Goal: Task Accomplishment & Management: Manage account settings

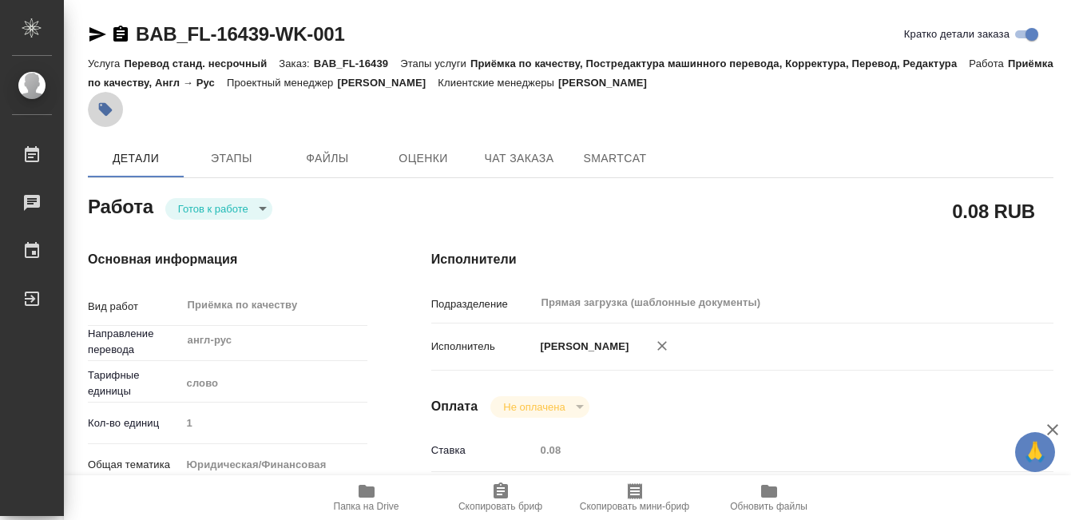
click at [113, 105] on button "button" at bounding box center [105, 109] width 35 height 35
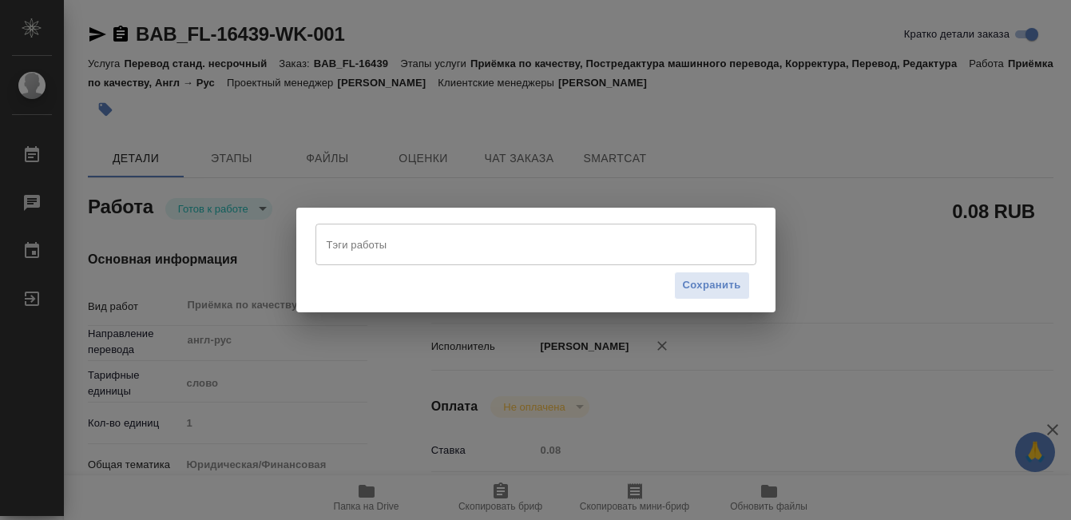
click at [394, 240] on input "Тэги работы" at bounding box center [521, 244] width 396 height 27
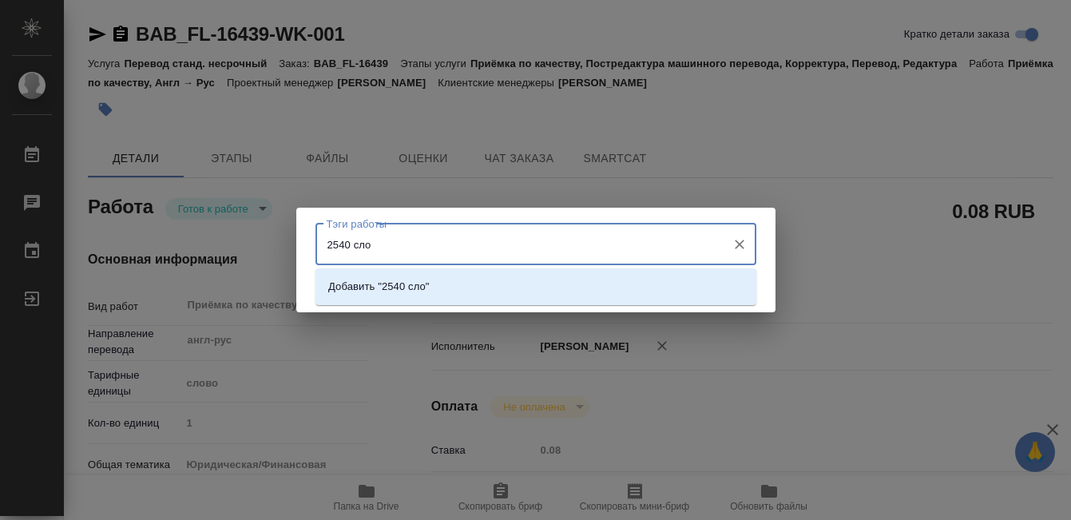
type input "2540 слов"
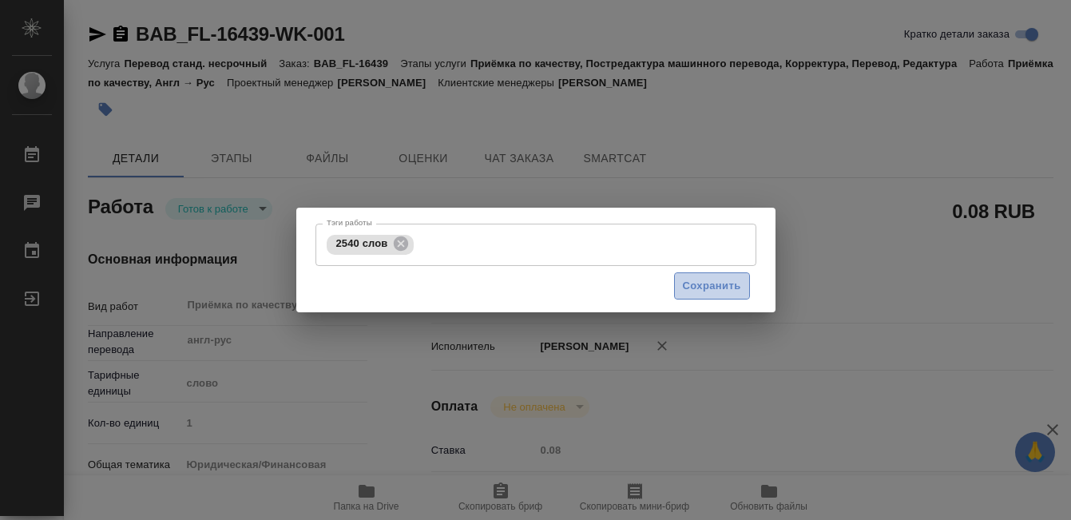
click at [712, 296] on button "Сохранить" at bounding box center [712, 286] width 76 height 28
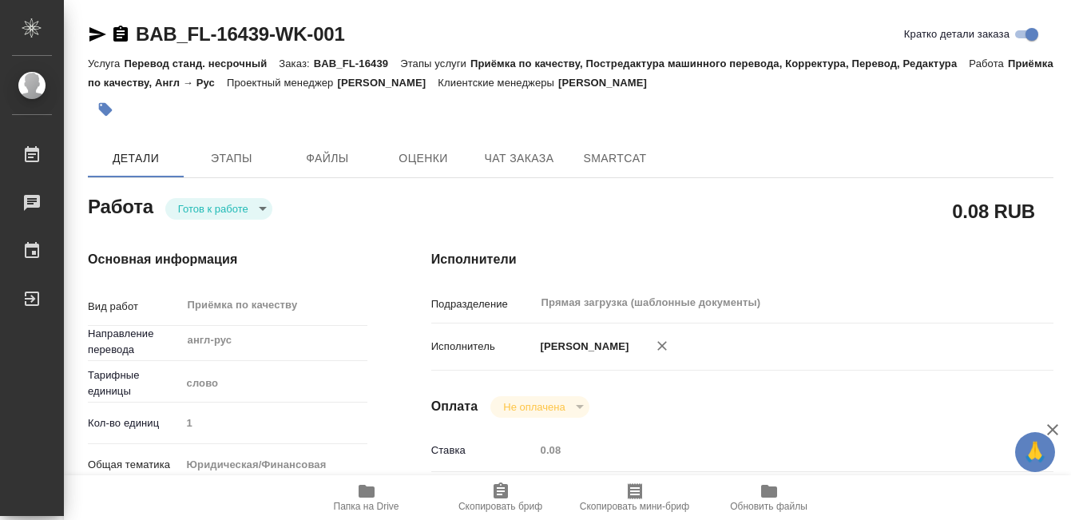
type input "readyForWork"
type input "англ-рус"
type input "5a8b1489cc6b4906c91bfd90"
type input "1"
type input "yr-fn"
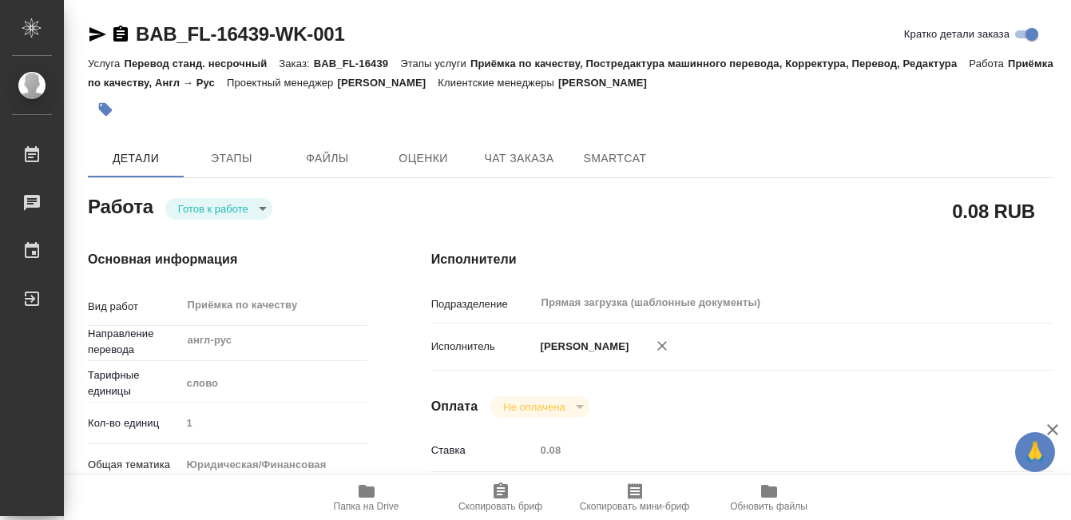
type input "5a8b8b956a9677013d343cfe"
checkbox input "true"
type input "01.09.2025 12:44"
type input "02.09.2025 12:30"
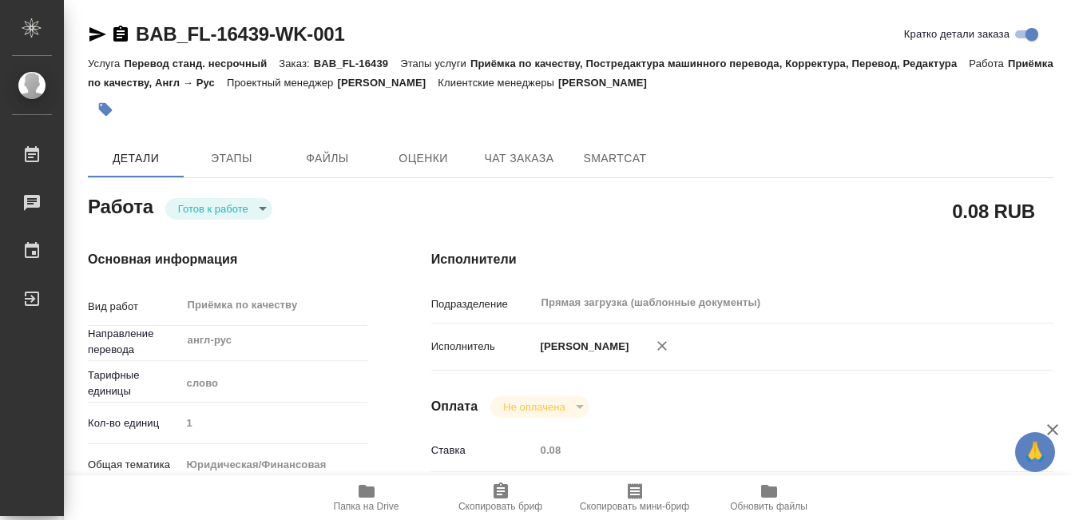
type input "Прямая загрузка (шаблонные документы)"
type input "notPayed"
type input "0.08"
type input "RUB"
type input "[PERSON_NAME]"
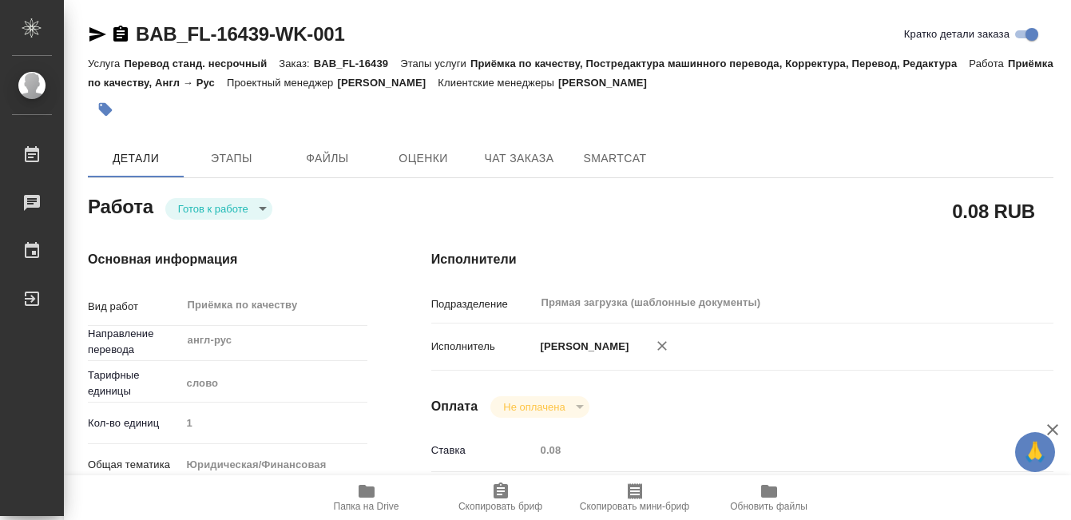
type input "BAB_FL-16439"
type input "Перевод станд. несрочный"
type input "Приёмка по качеству, Постредактура машинного перевода, Корректура, Перевод, Ред…"
type input "Голубев Дмитрий"
type input "/Clients/FL_BAB/Orders/BAB_FL-16439"
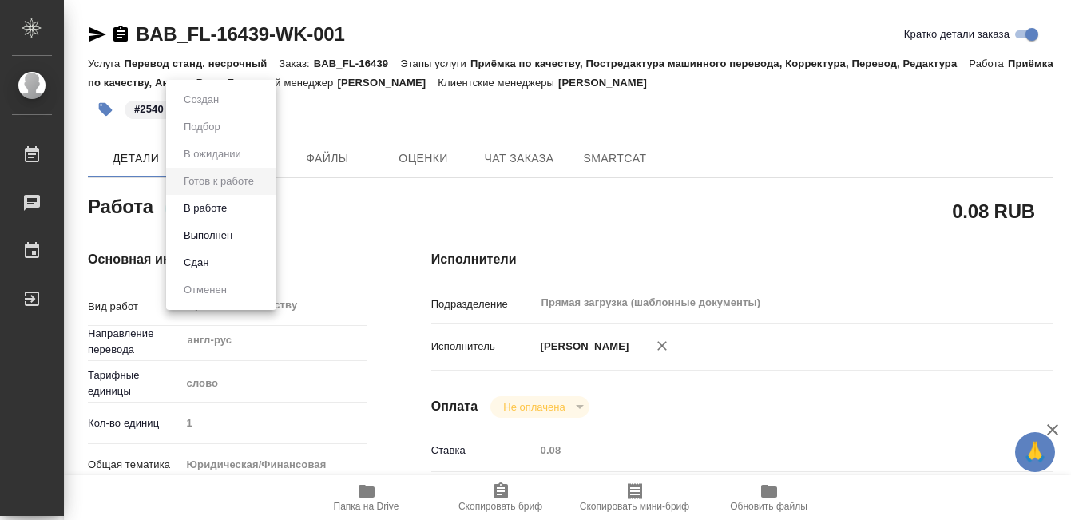
click at [262, 213] on body "🙏 .cls-1 fill:#fff; AWATERA Kobzeva Elizaveta Работы 0 Чаты График Выйти BAB_FL…" at bounding box center [535, 260] width 1071 height 520
click at [256, 232] on li "Выполнен" at bounding box center [221, 235] width 110 height 27
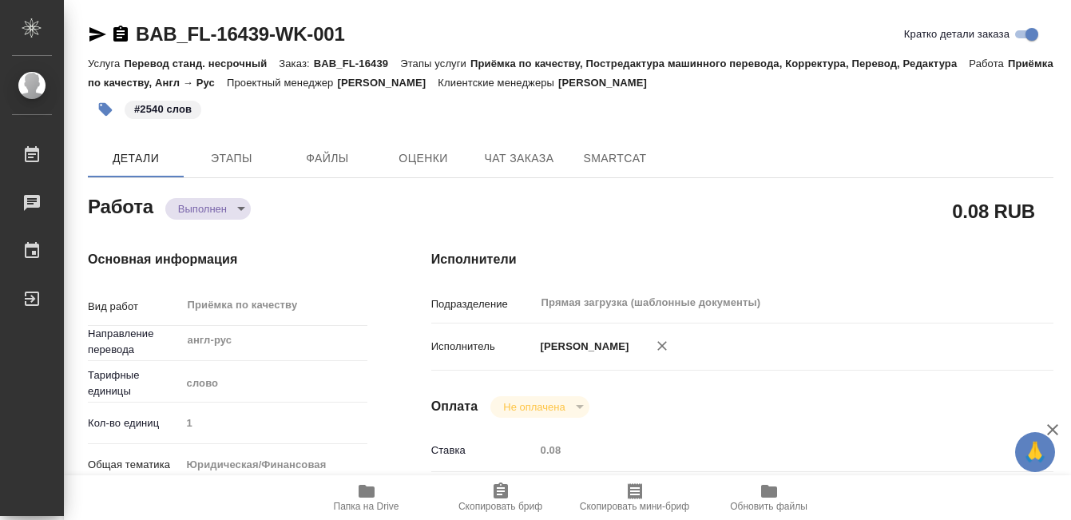
type textarea "x"
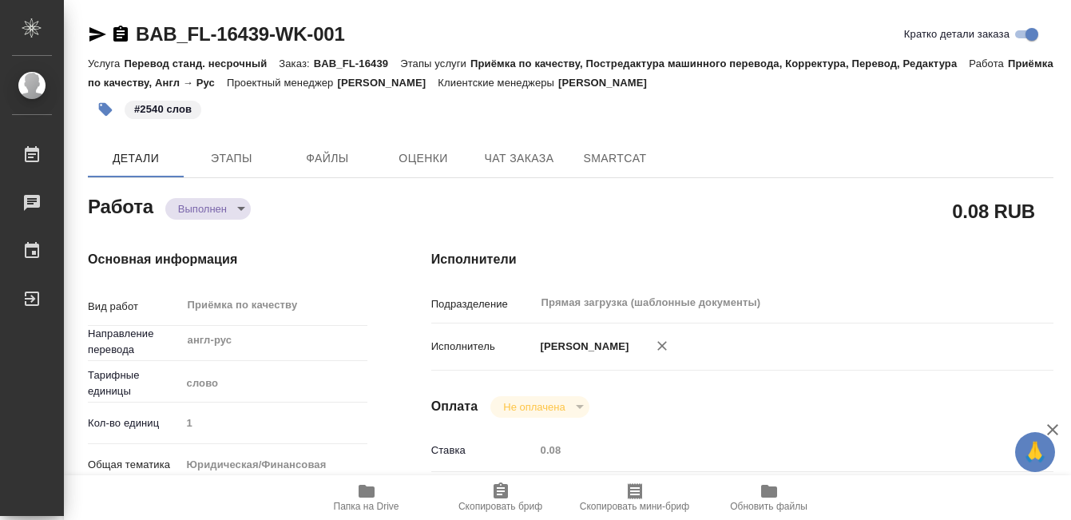
type textarea "x"
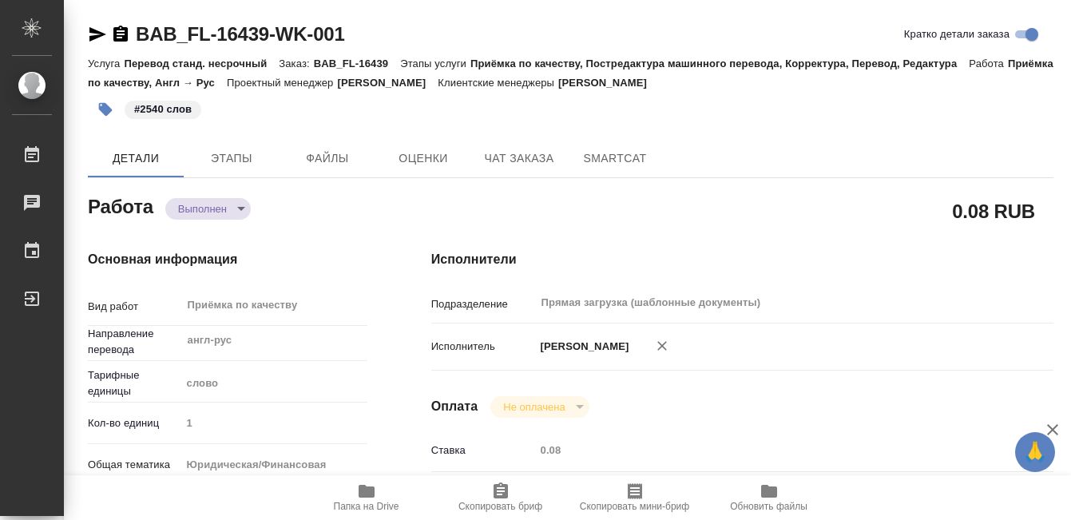
click at [123, 34] on icon "button" at bounding box center [120, 34] width 19 height 19
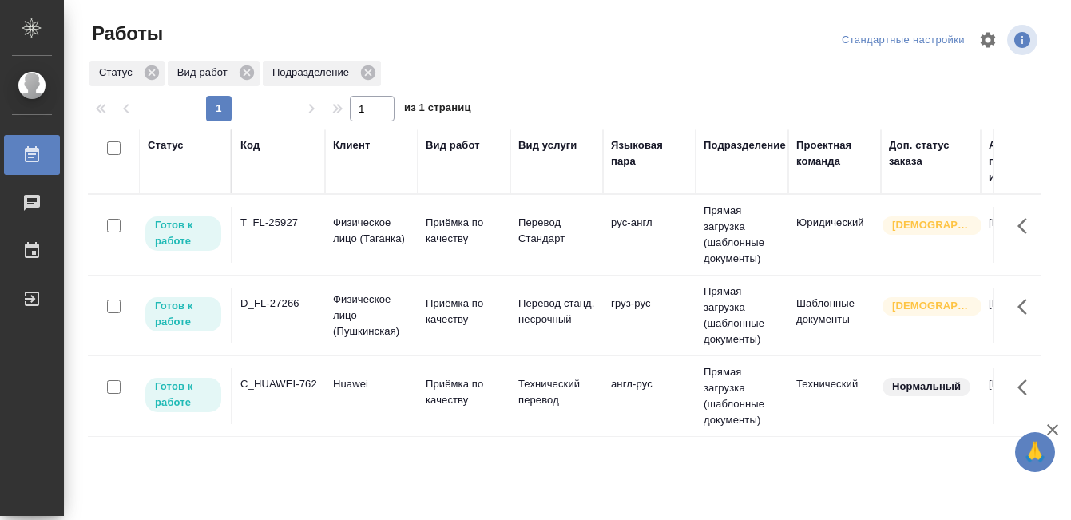
click at [154, 149] on div "Статус" at bounding box center [166, 145] width 36 height 16
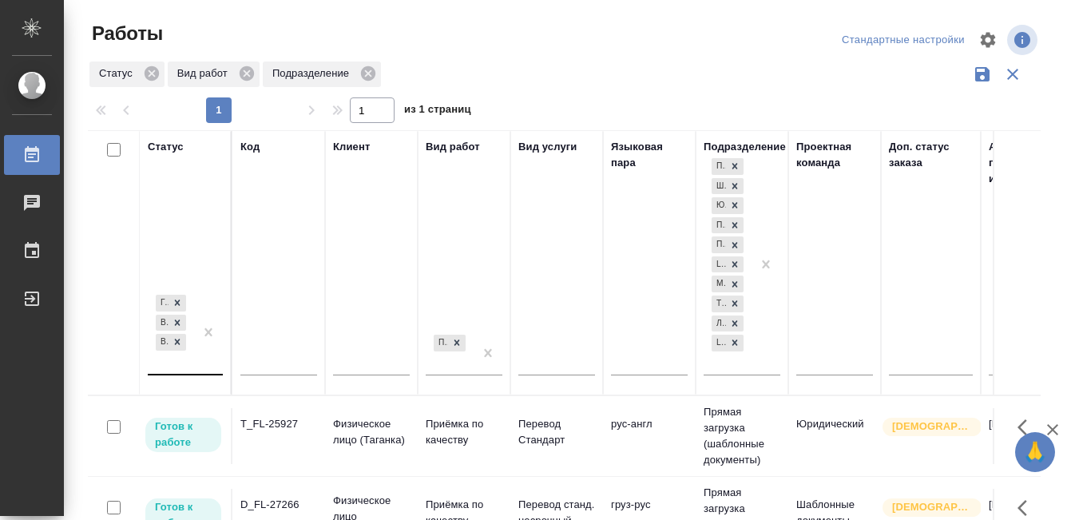
click at [178, 367] on th "Статус Готов к работе В работе В ожидании" at bounding box center [186, 262] width 93 height 265
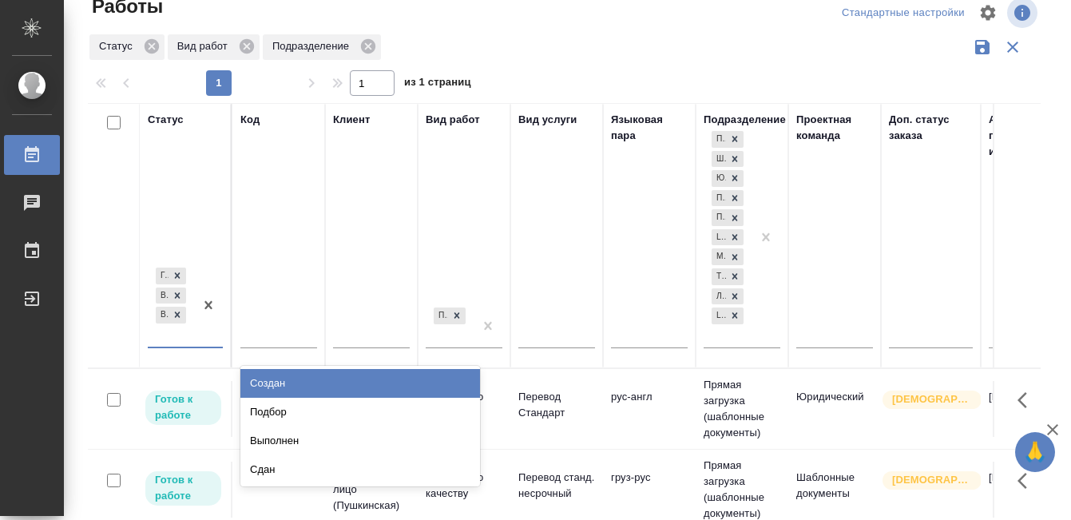
scroll to position [30, 0]
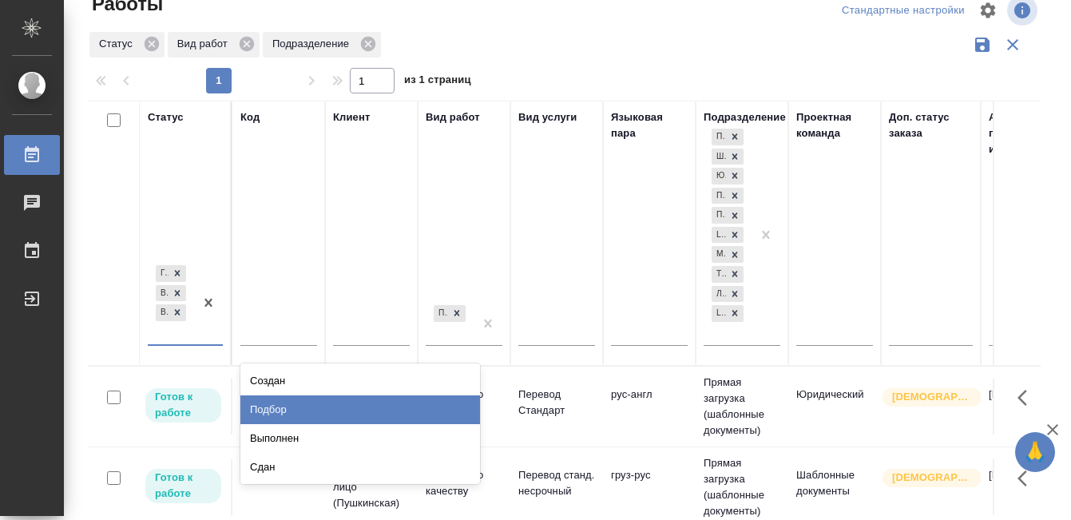
click at [299, 411] on div "Подбор" at bounding box center [360, 409] width 240 height 29
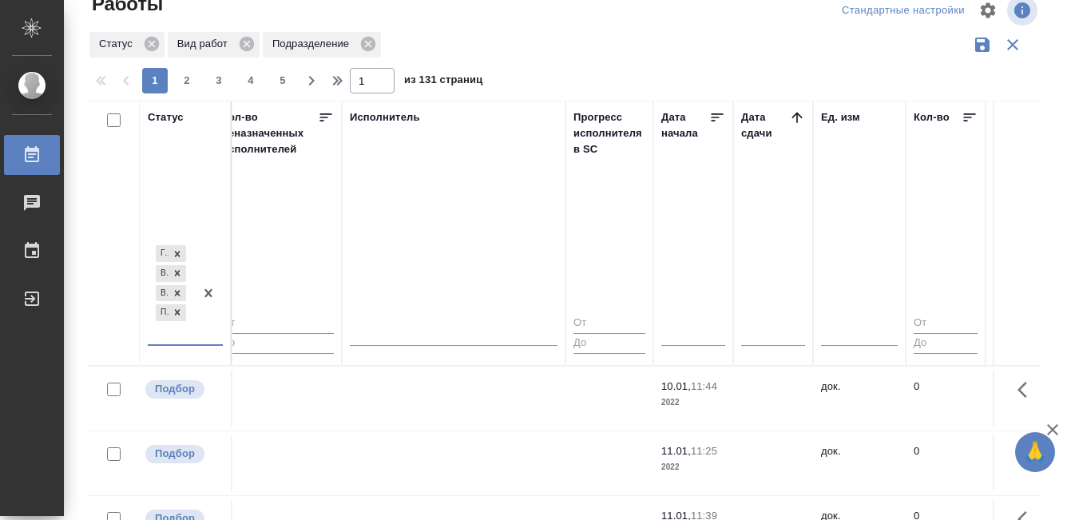
scroll to position [0, 951]
click at [798, 120] on icon at bounding box center [797, 117] width 10 height 10
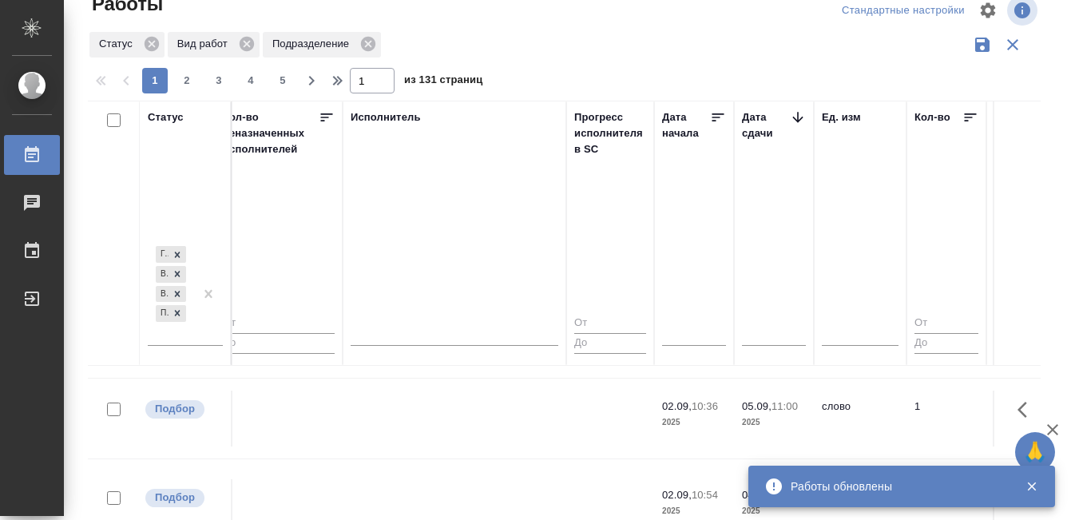
scroll to position [62, 951]
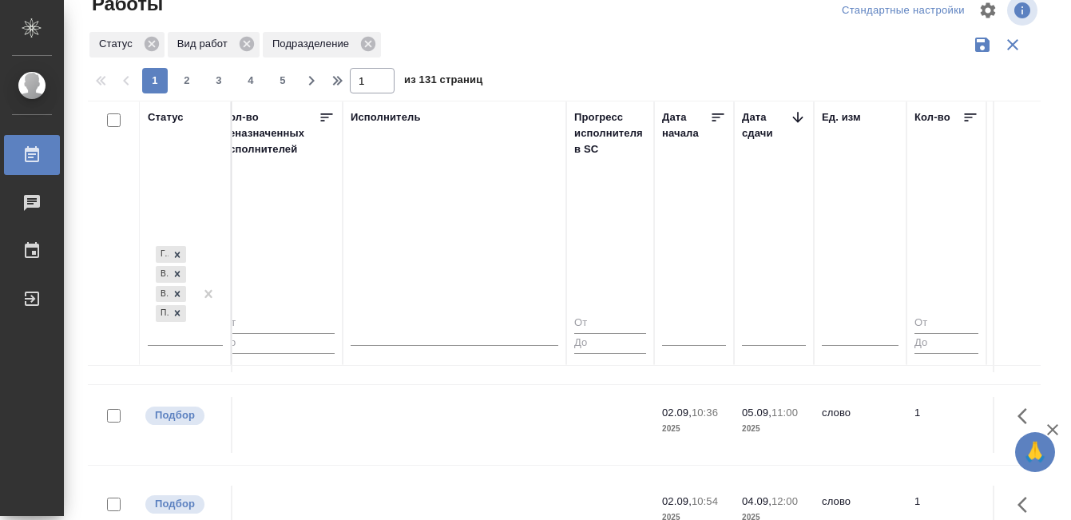
click at [460, 426] on td at bounding box center [455, 425] width 224 height 56
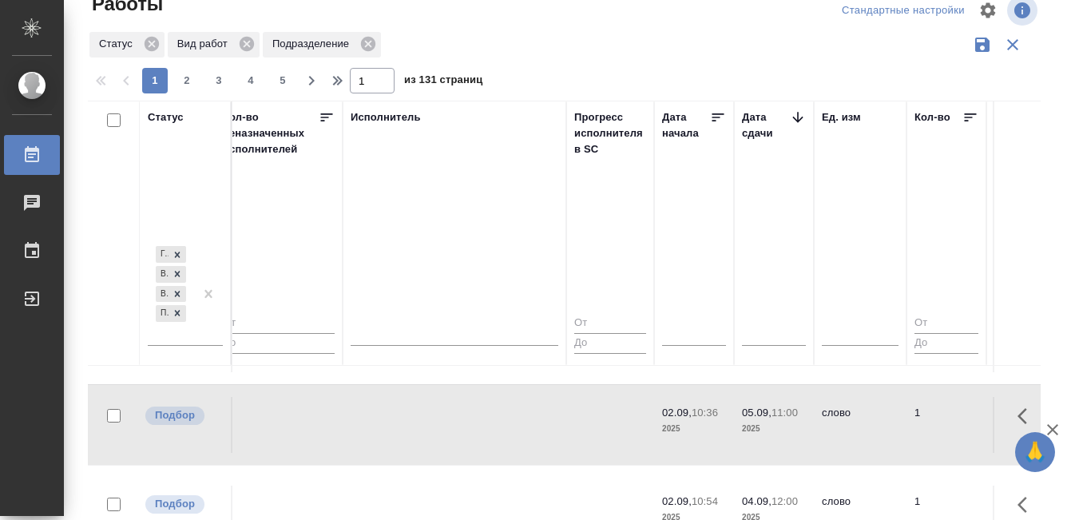
click at [471, 427] on td at bounding box center [455, 425] width 224 height 56
click at [501, 482] on tr "Подбор C3_MEDK-2109 МЕДЭКС-Консалт Приёмка по качеству Перевод несрочный кит-ру…" at bounding box center [821, 513] width 3368 height 97
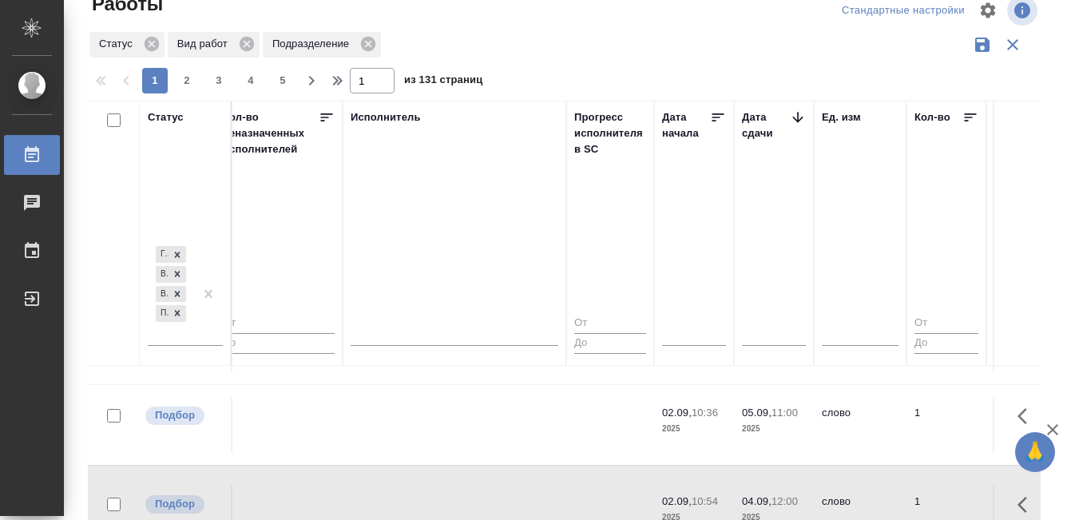
click at [501, 482] on tr "Подбор C3_MEDK-2109 МЕДЭКС-Консалт Приёмка по качеству Перевод несрочный кит-ру…" at bounding box center [821, 513] width 3368 height 97
click at [425, 465] on tr "Подбор C3_MEDK-2109 МЕДЭКС-Консалт Приёмка по качеству Перевод несрочный кит-ру…" at bounding box center [821, 513] width 3368 height 97
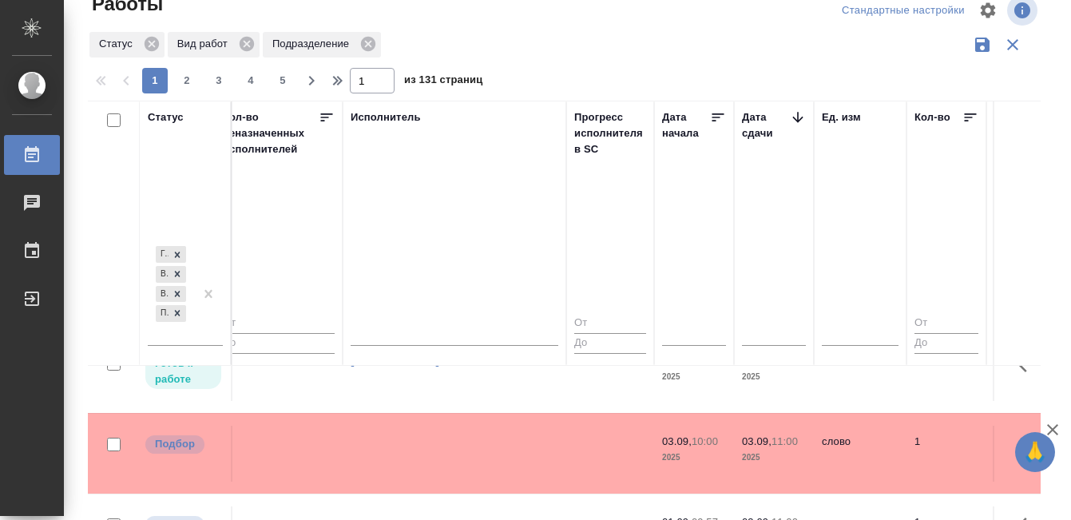
click at [425, 444] on td at bounding box center [455, 454] width 224 height 56
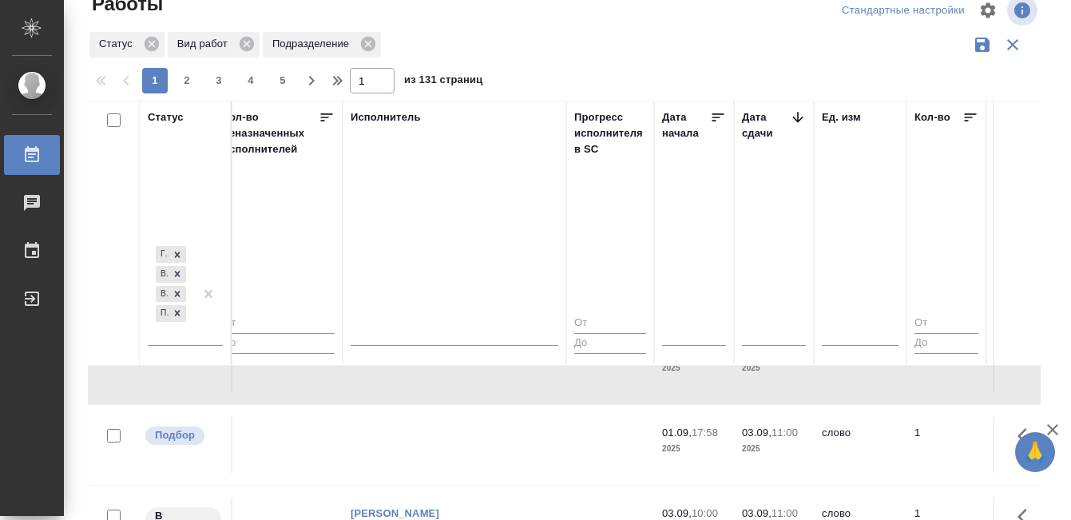
scroll to position [395, 951]
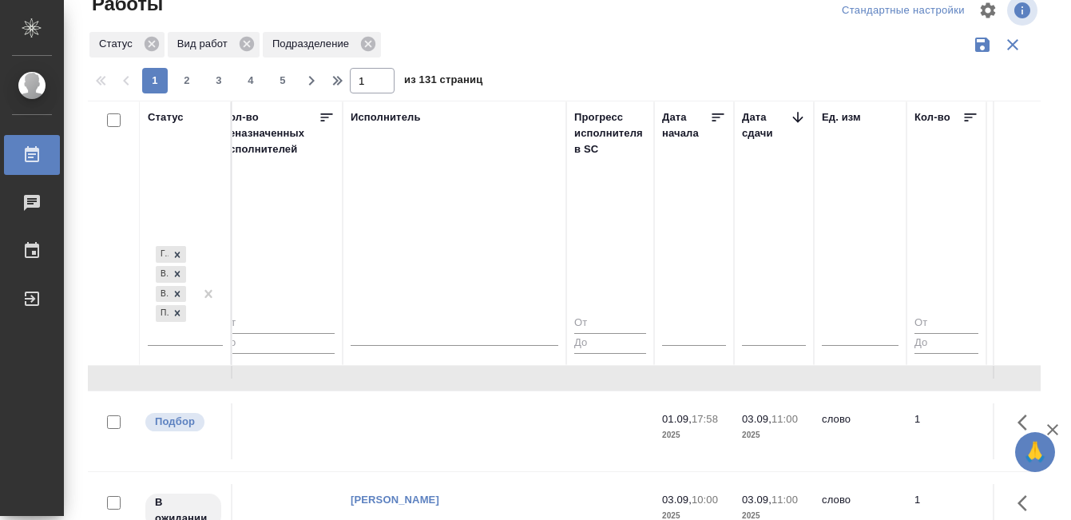
click at [428, 435] on td at bounding box center [455, 431] width 224 height 56
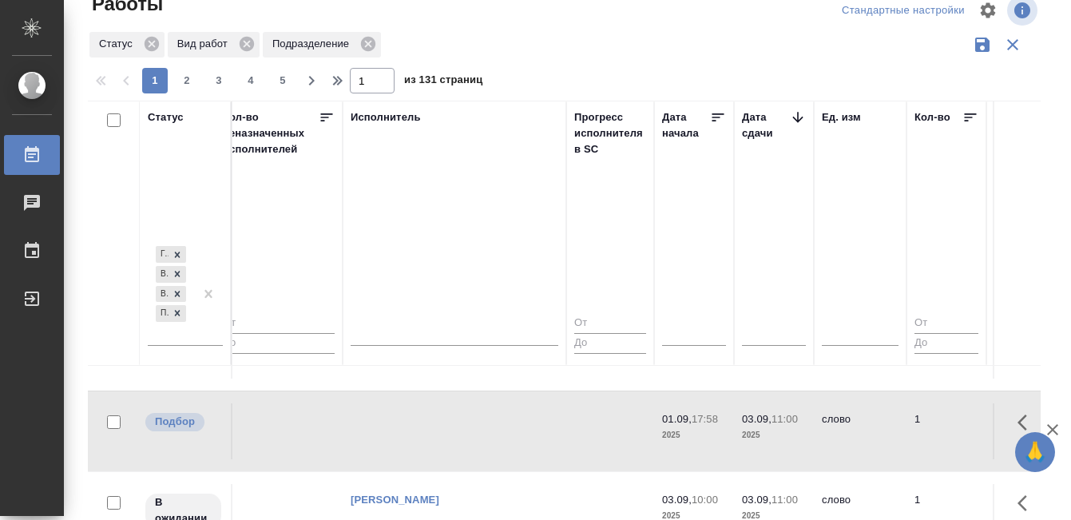
click at [428, 435] on td at bounding box center [455, 431] width 224 height 56
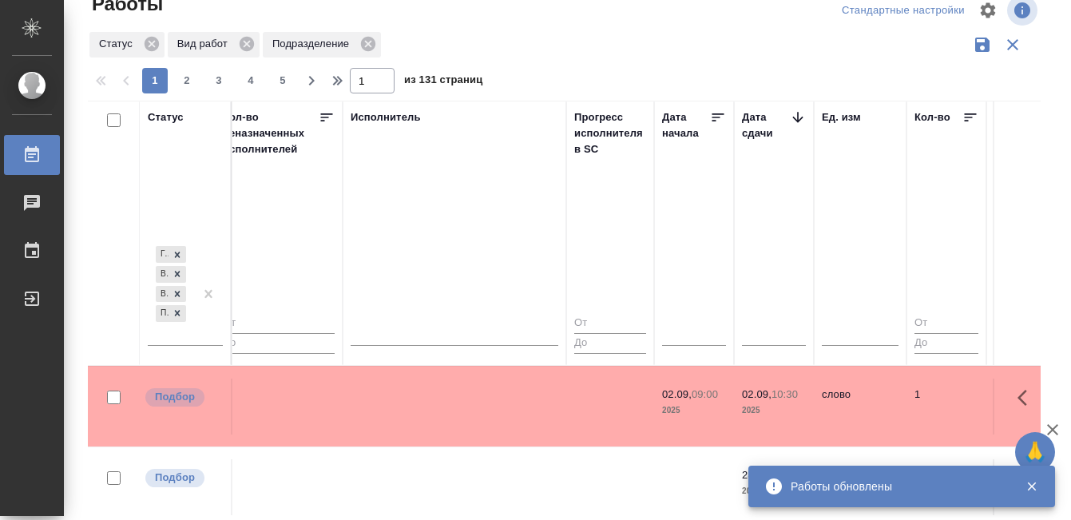
scroll to position [748, 951]
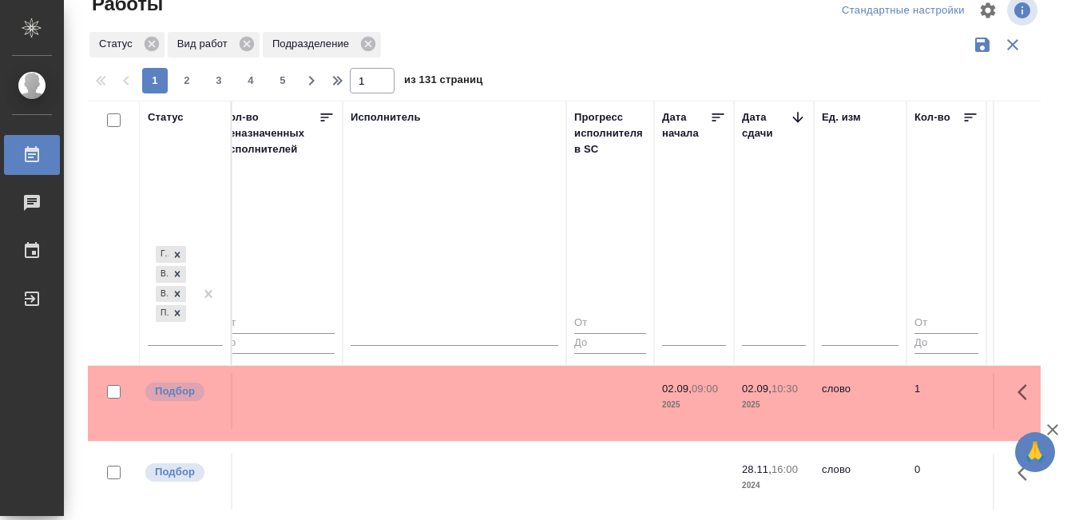
click at [470, 417] on td at bounding box center [455, 401] width 224 height 56
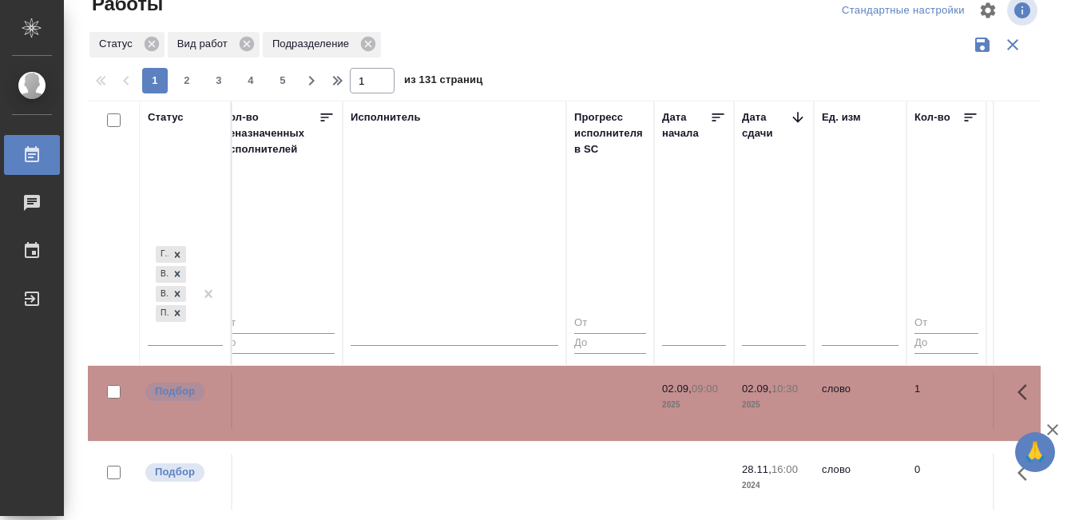
click at [483, 442] on tr "Подбор S_ONPT-329 Onpoint Приёмка по качеству Перевод Профессиональный англ-рус…" at bounding box center [821, 481] width 3368 height 81
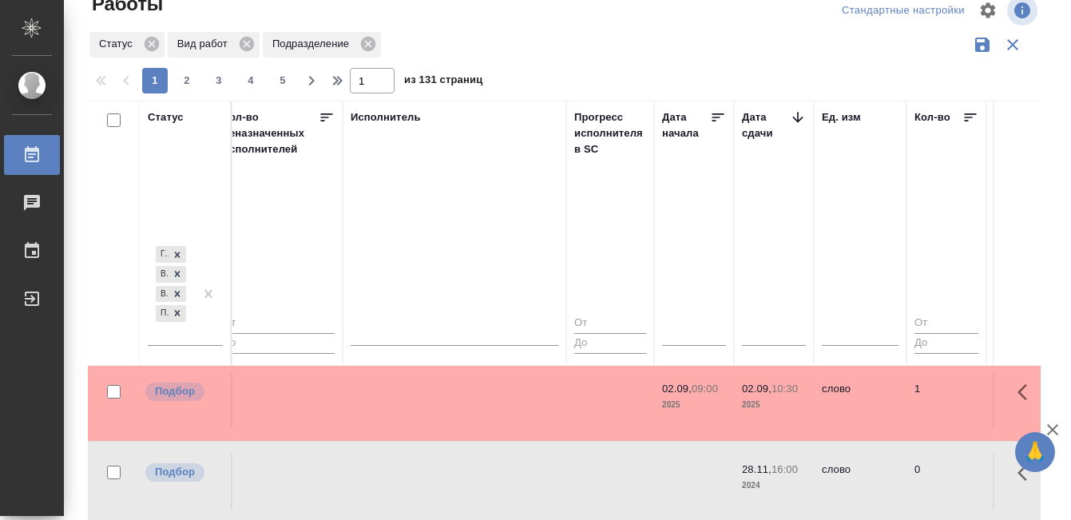
scroll to position [639, 951]
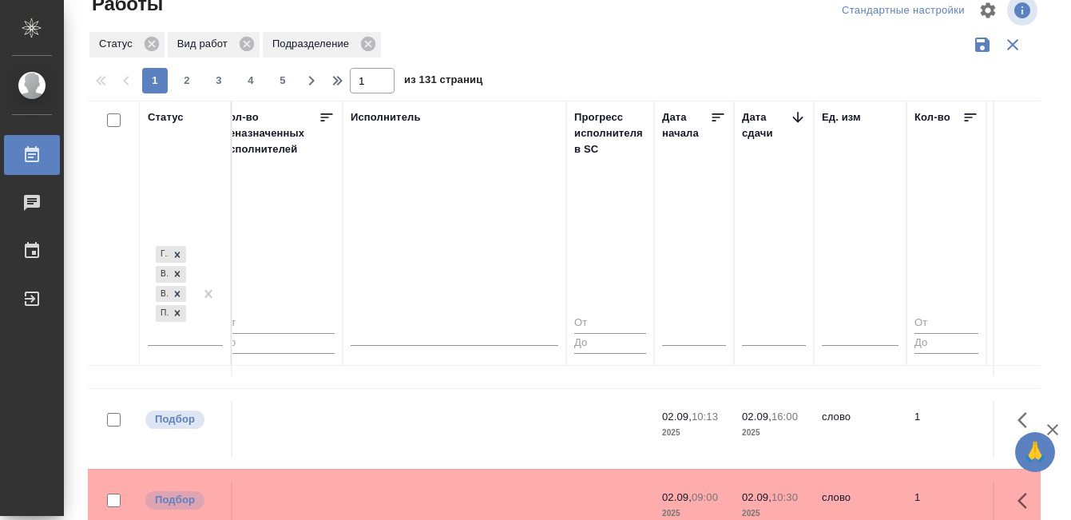
click at [490, 425] on td at bounding box center [455, 429] width 224 height 56
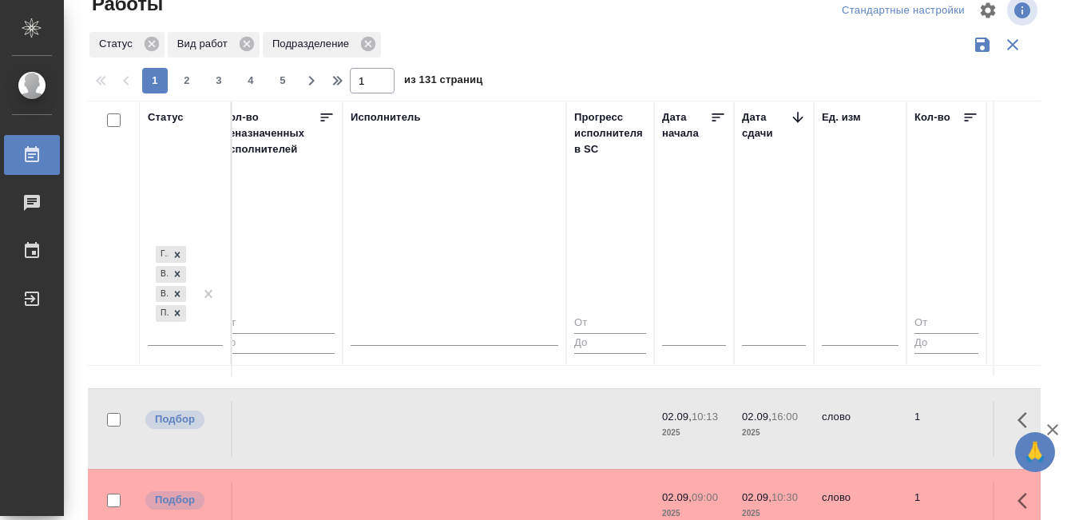
click at [490, 425] on td at bounding box center [455, 429] width 224 height 56
click at [38, 152] on icon at bounding box center [32, 154] width 14 height 16
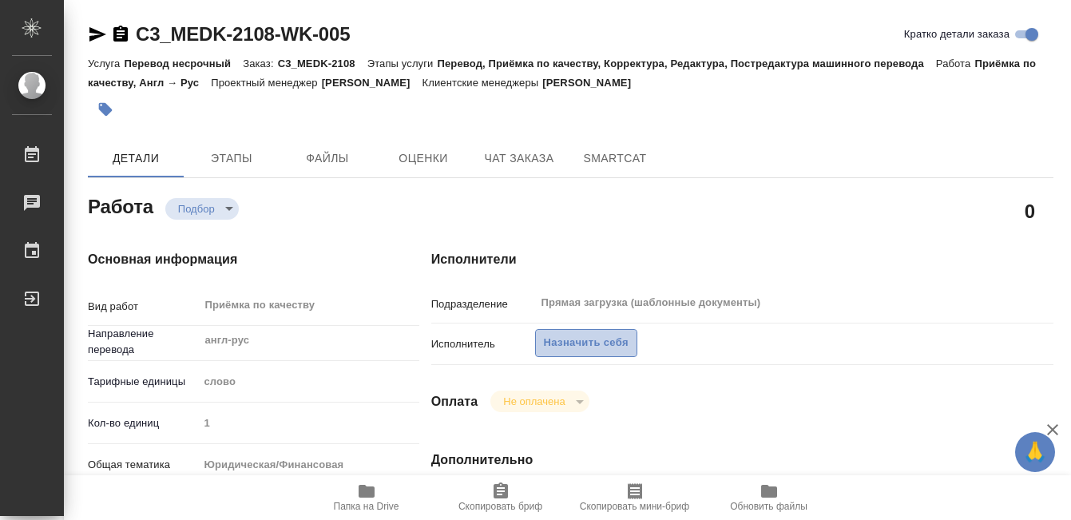
click at [594, 338] on span "Назначить себя" at bounding box center [586, 343] width 85 height 18
click at [587, 347] on span "Назначить себя" at bounding box center [586, 343] width 85 height 18
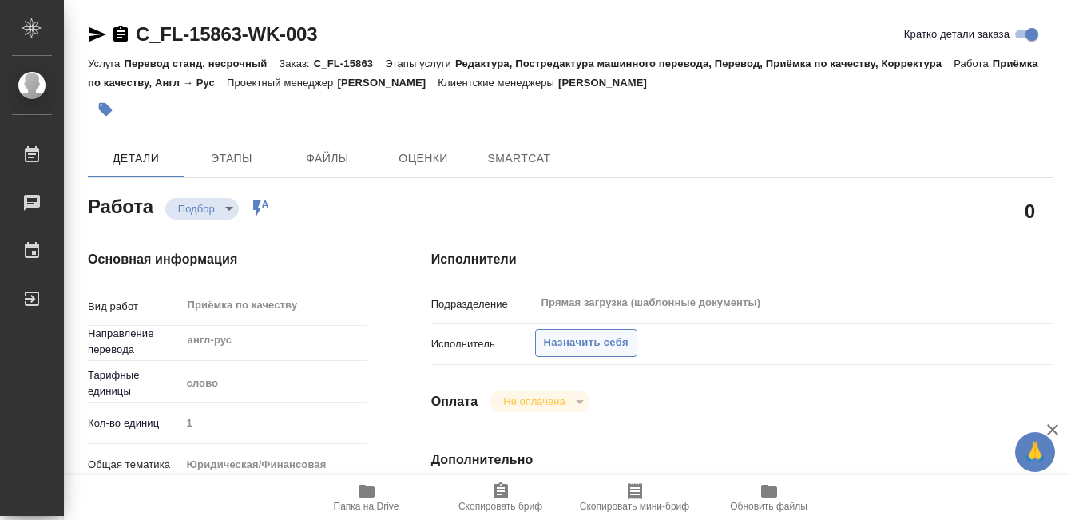
click at [618, 335] on span "Назначить себя" at bounding box center [586, 343] width 85 height 18
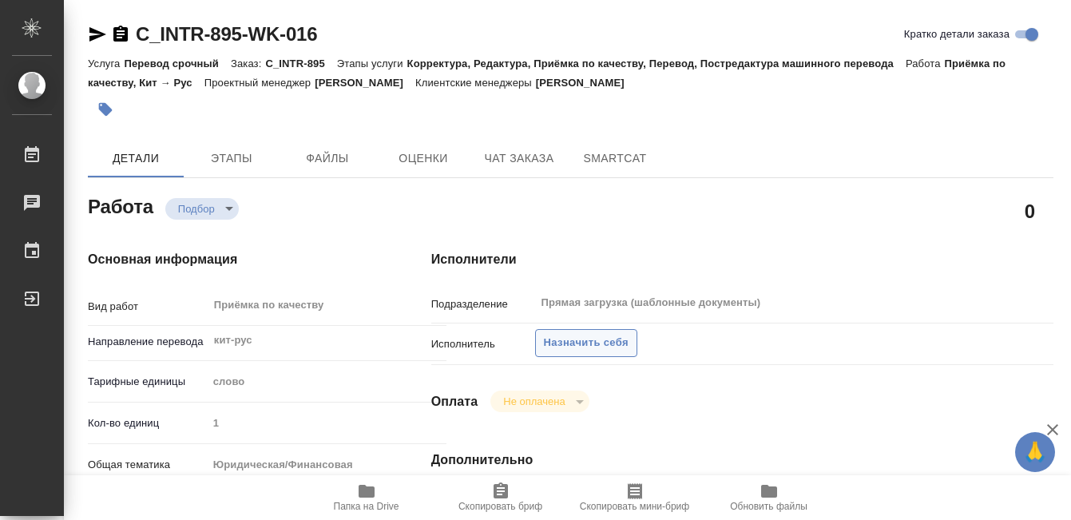
click at [590, 343] on span "Назначить себя" at bounding box center [586, 343] width 85 height 18
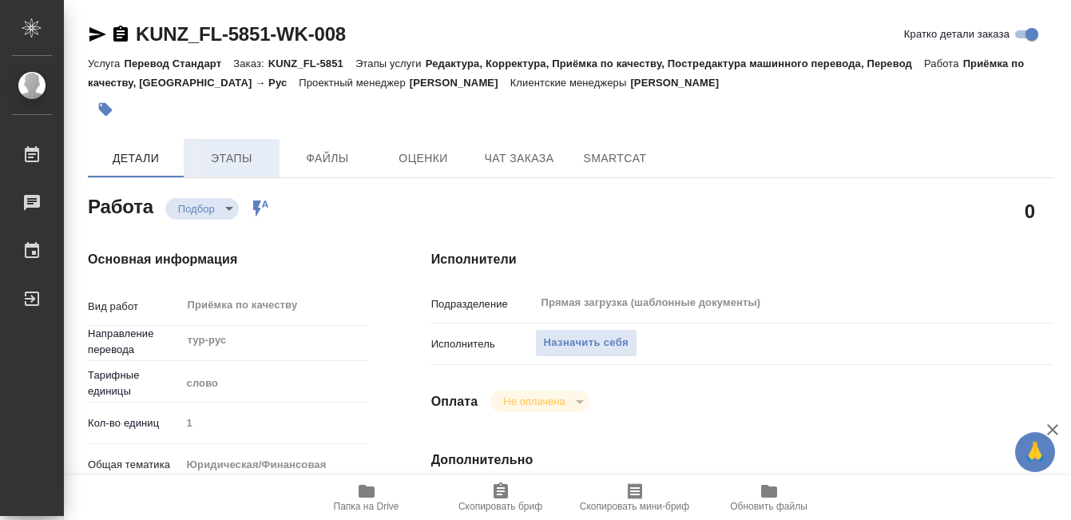
click at [259, 169] on button "Этапы" at bounding box center [232, 158] width 96 height 38
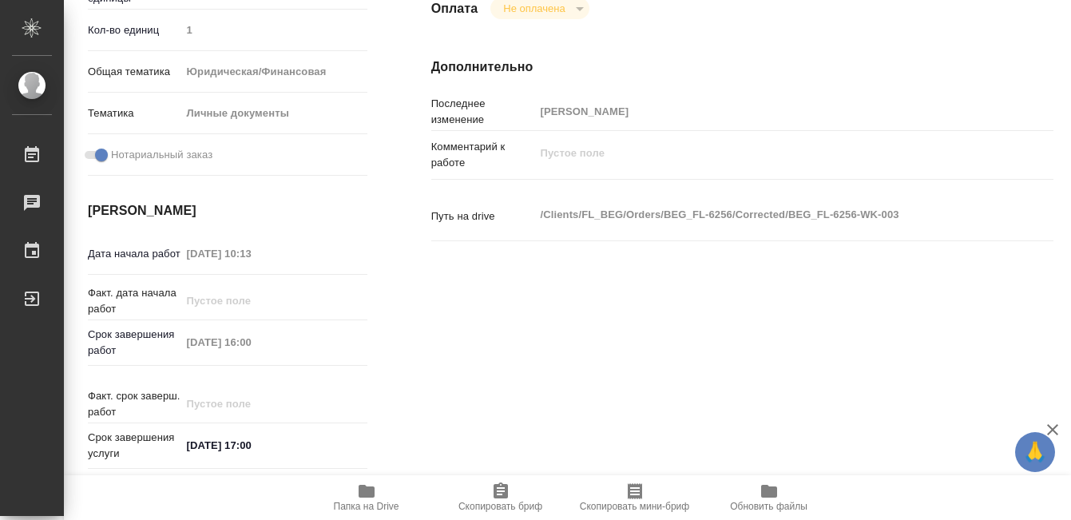
scroll to position [117, 0]
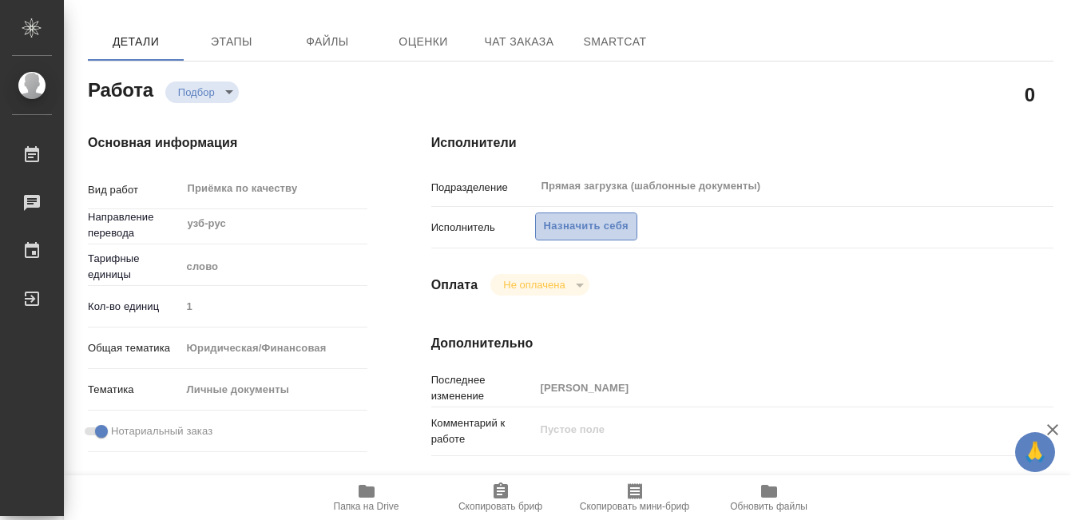
click at [579, 227] on span "Назначить себя" at bounding box center [586, 226] width 85 height 18
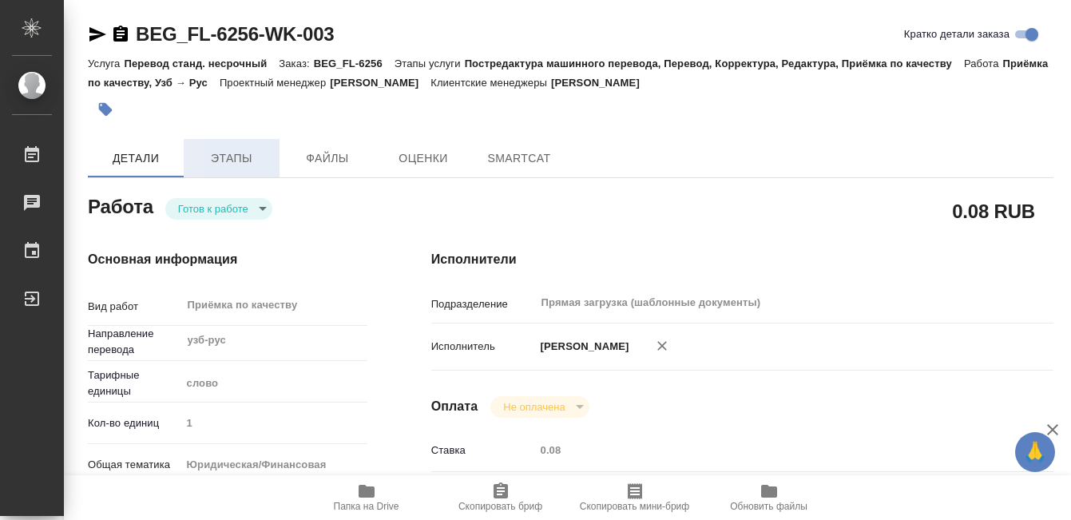
click at [224, 155] on span "Этапы" at bounding box center [231, 159] width 77 height 20
type textarea "x"
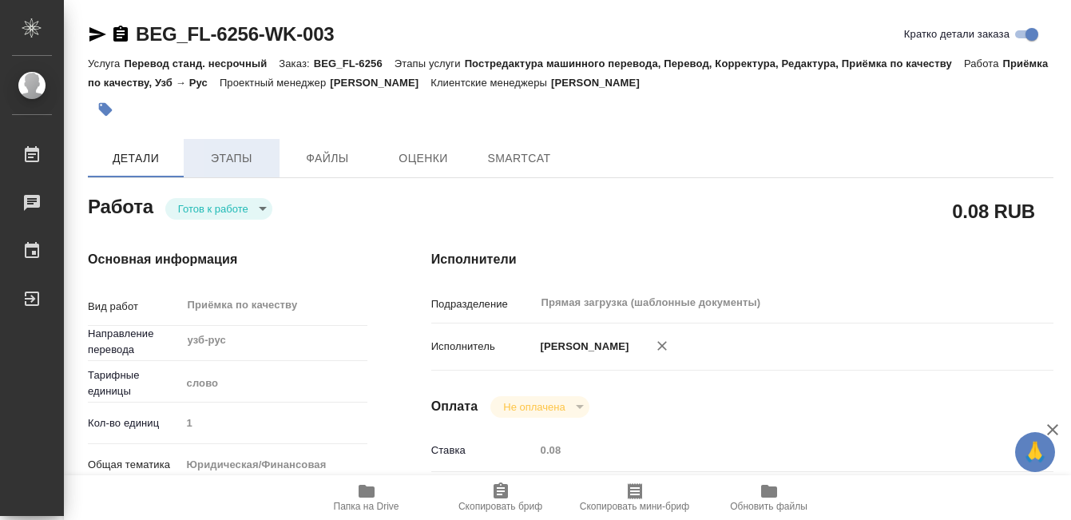
type textarea "x"
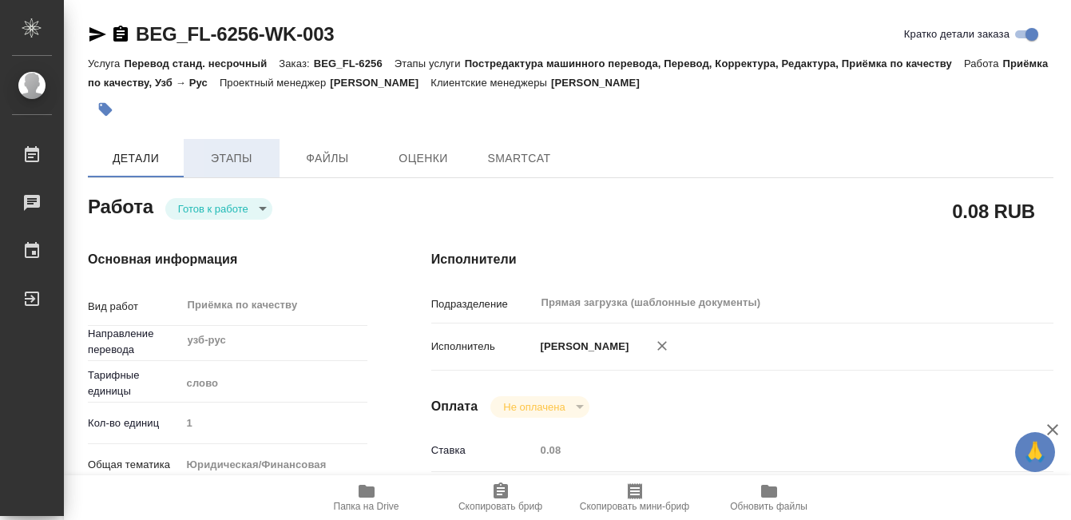
type textarea "x"
